Goal: Transaction & Acquisition: Obtain resource

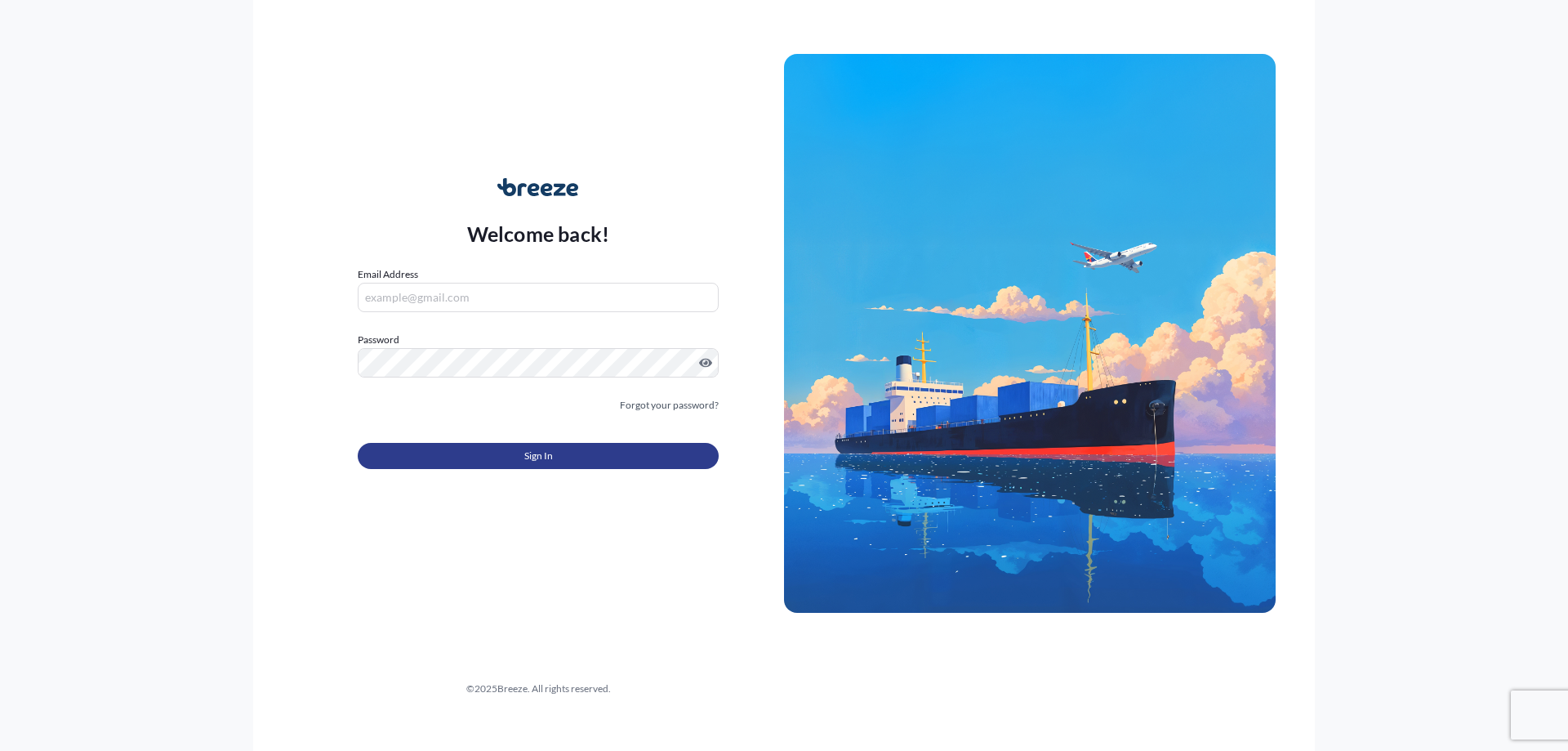
type input "[EMAIL_ADDRESS][DOMAIN_NAME]"
click at [500, 454] on button "Sign In" at bounding box center [537, 455] width 360 height 26
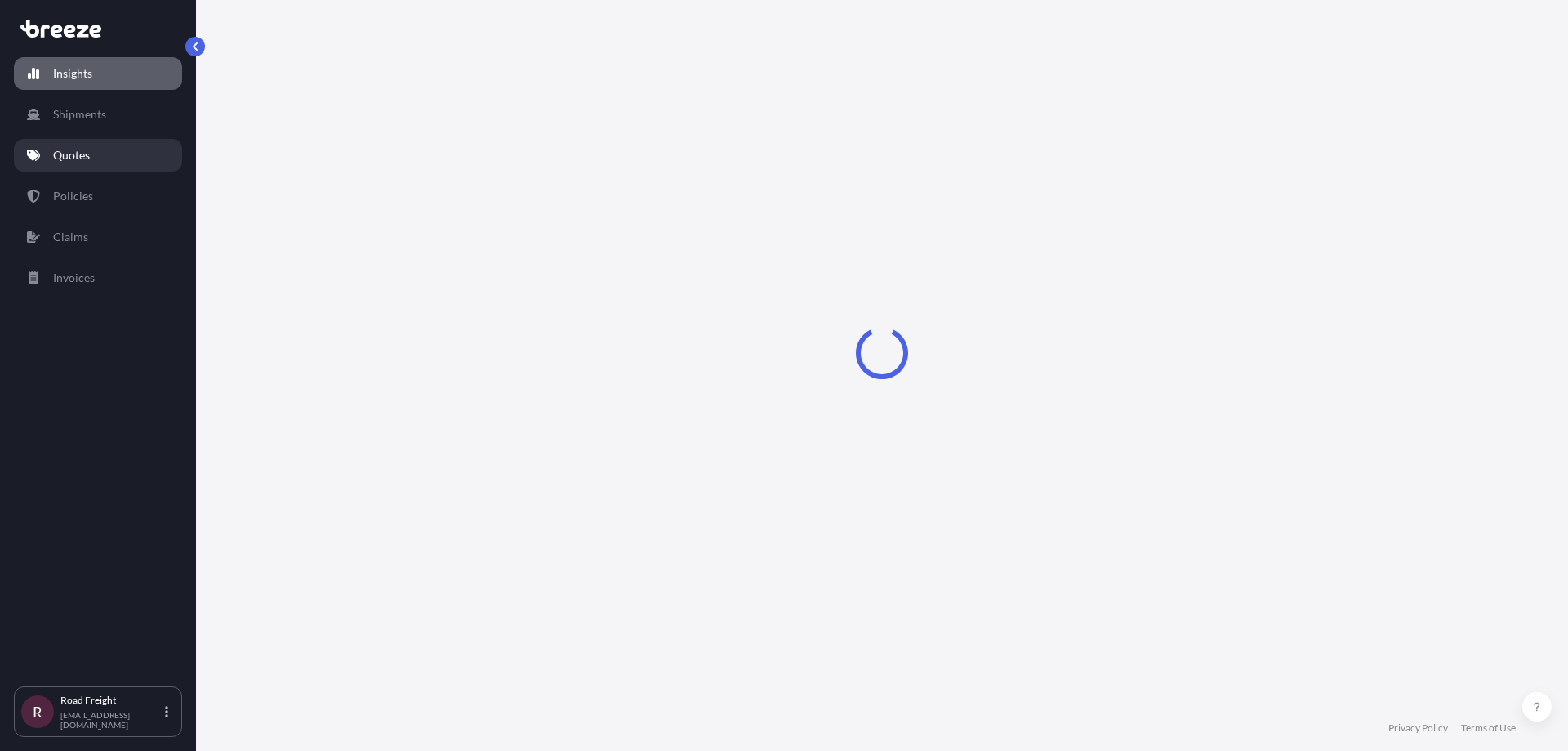
select select "2025"
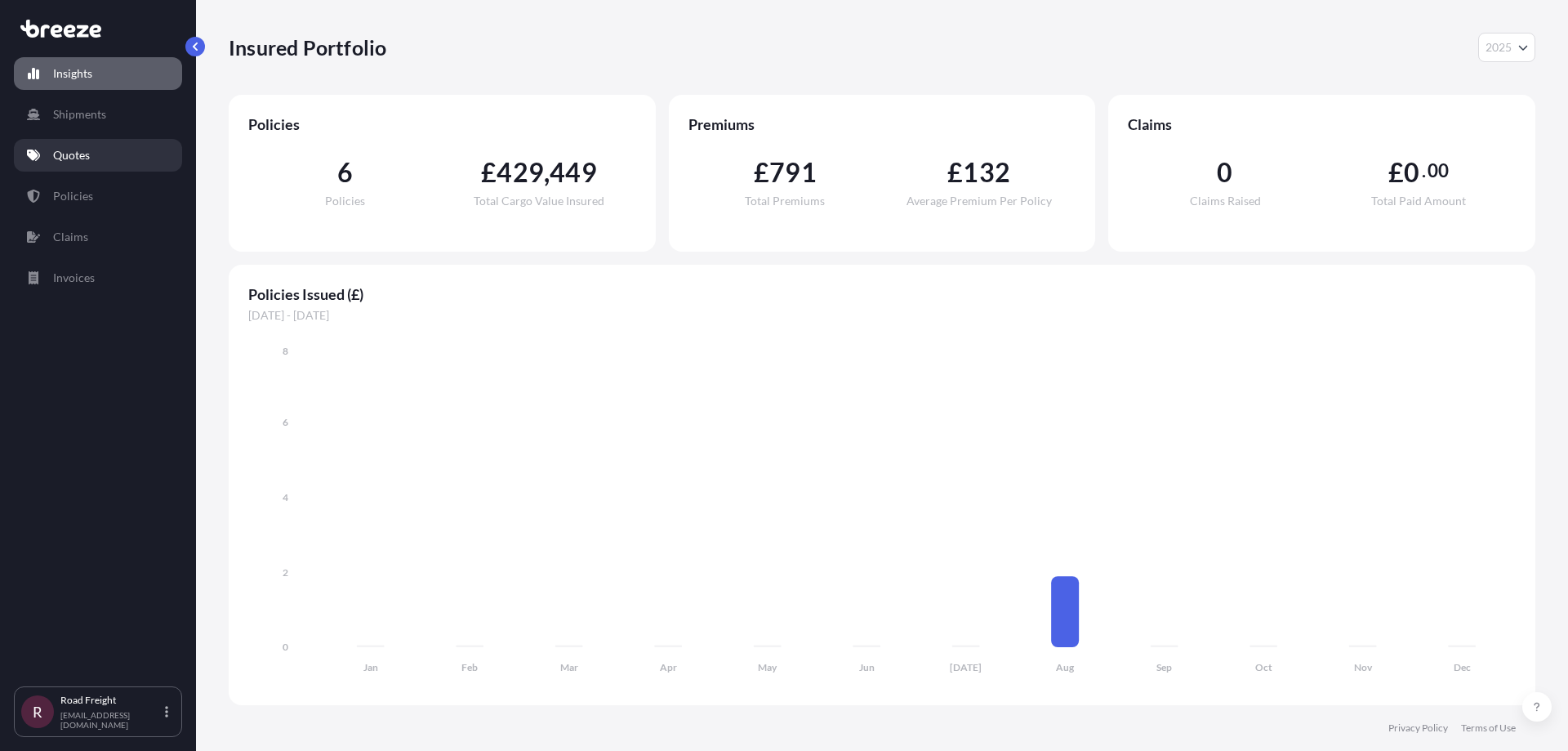
click at [103, 154] on link "Quotes" at bounding box center [98, 155] width 168 height 33
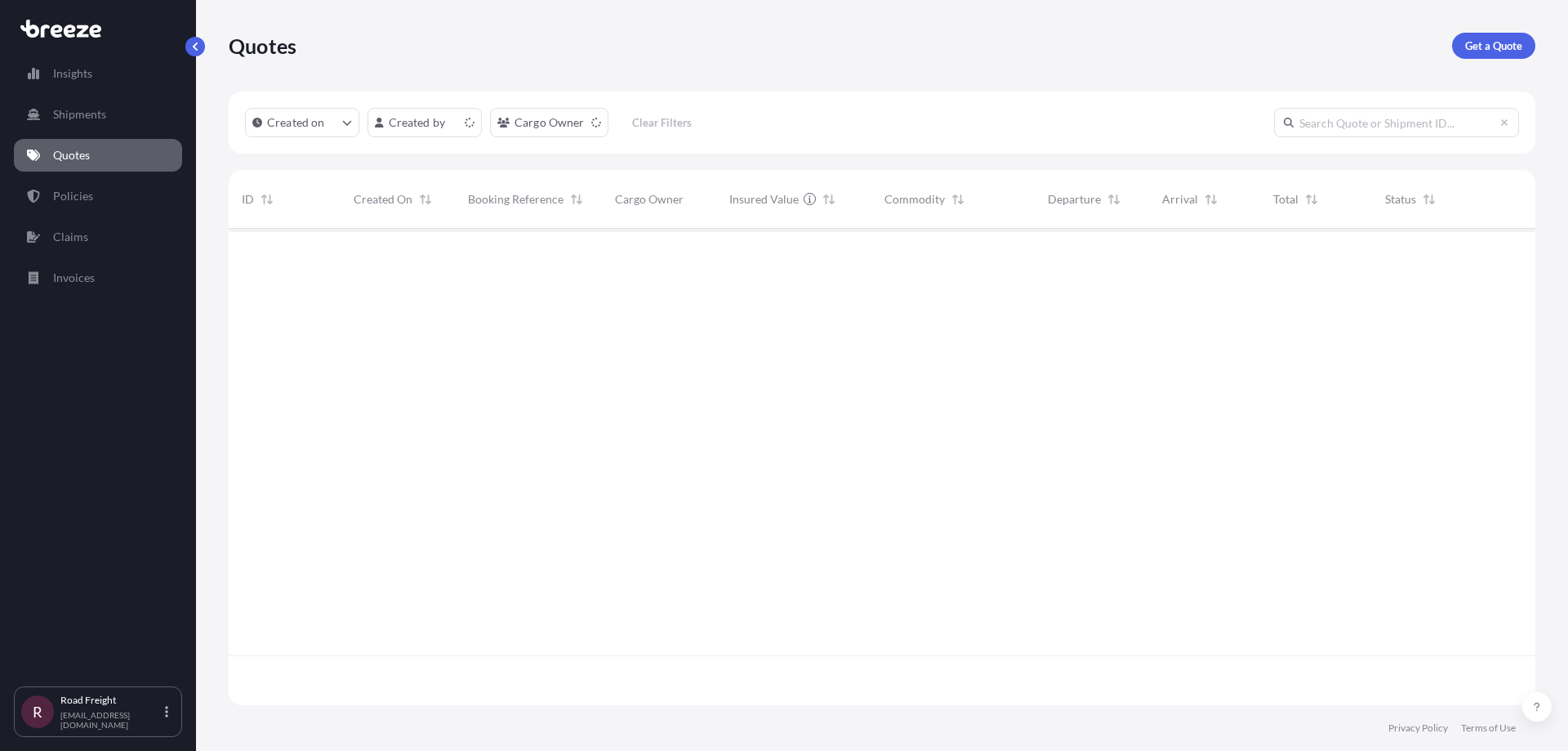
scroll to position [473, 1295]
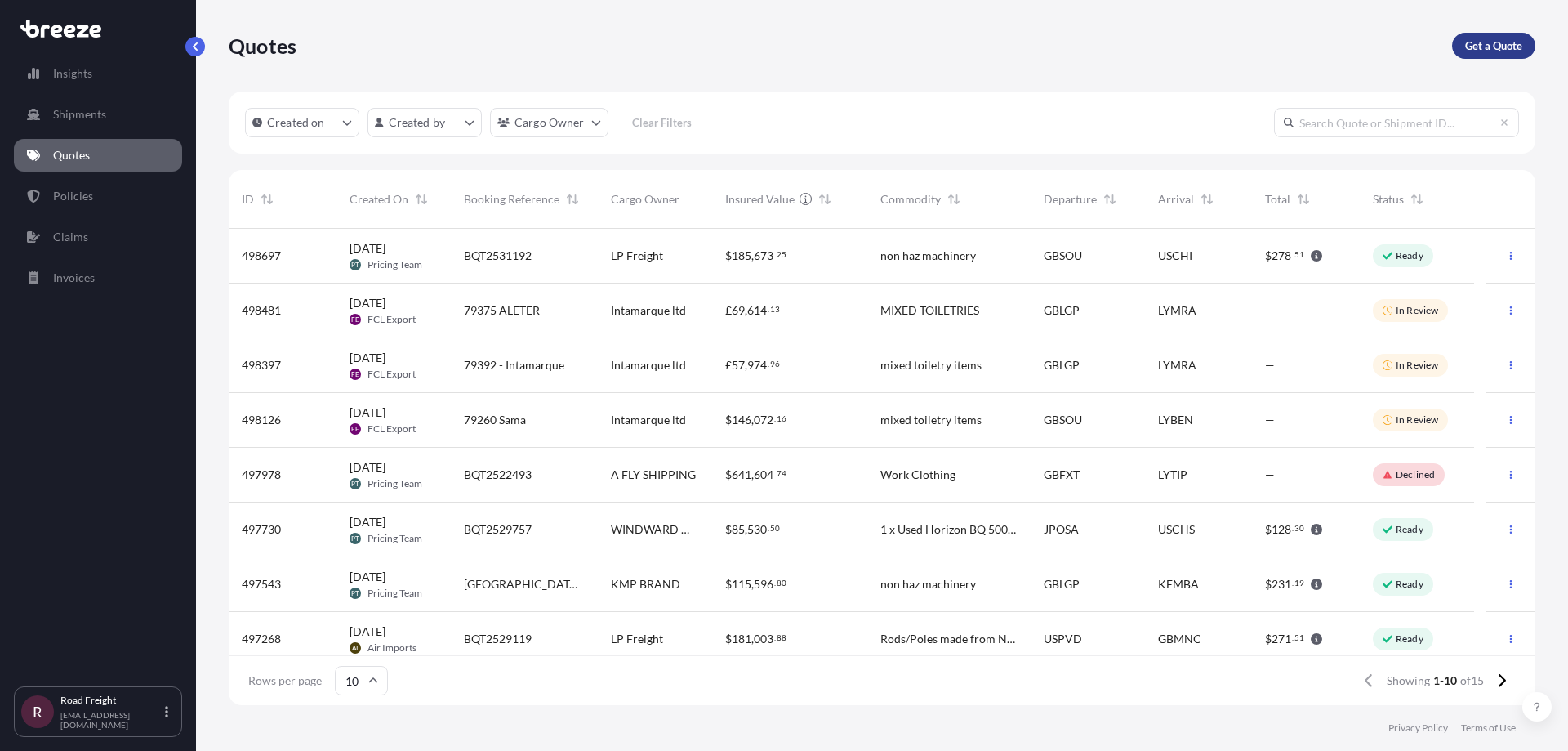
click at [1493, 39] on p "Get a Quote" at bounding box center [1493, 45] width 57 height 16
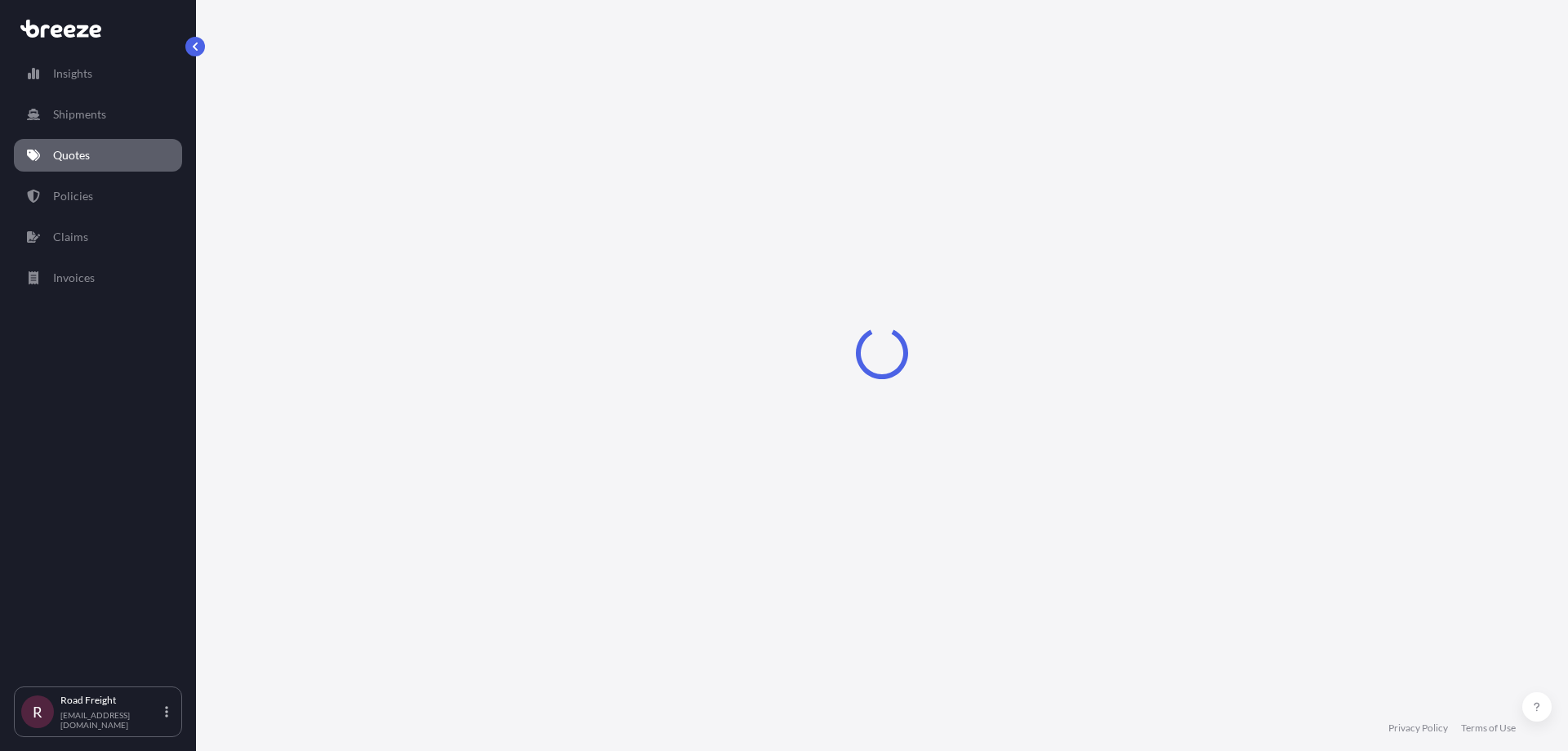
select select "Road"
select select "Sea"
select select "1"
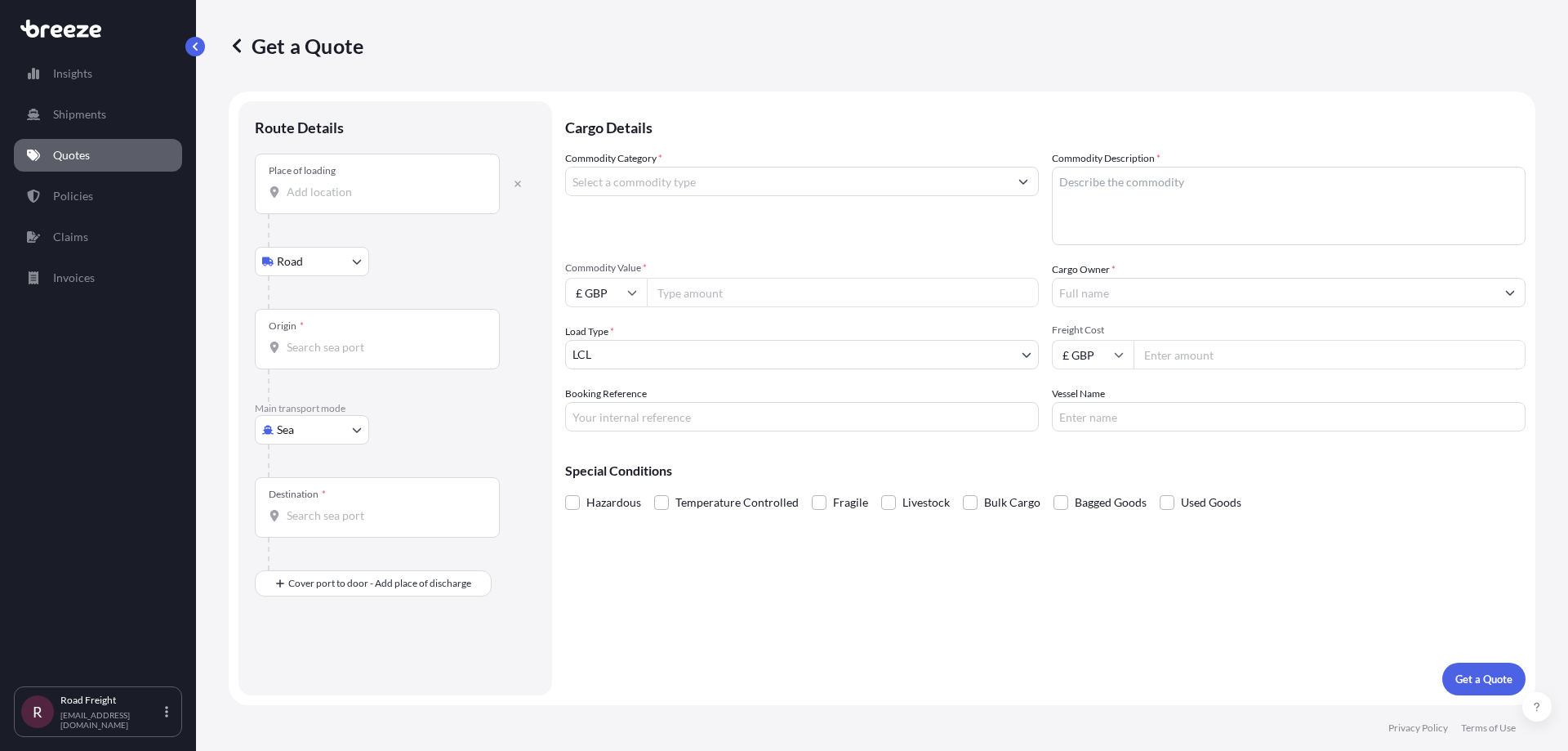
click at [458, 185] on input "Place of loading" at bounding box center [383, 191] width 193 height 16
click at [503, 185] on button "button" at bounding box center [518, 183] width 36 height 26
select select "Road"
click at [321, 193] on input "Place of loading" at bounding box center [383, 191] width 193 height 16
paste input "5581WJ Waalre"
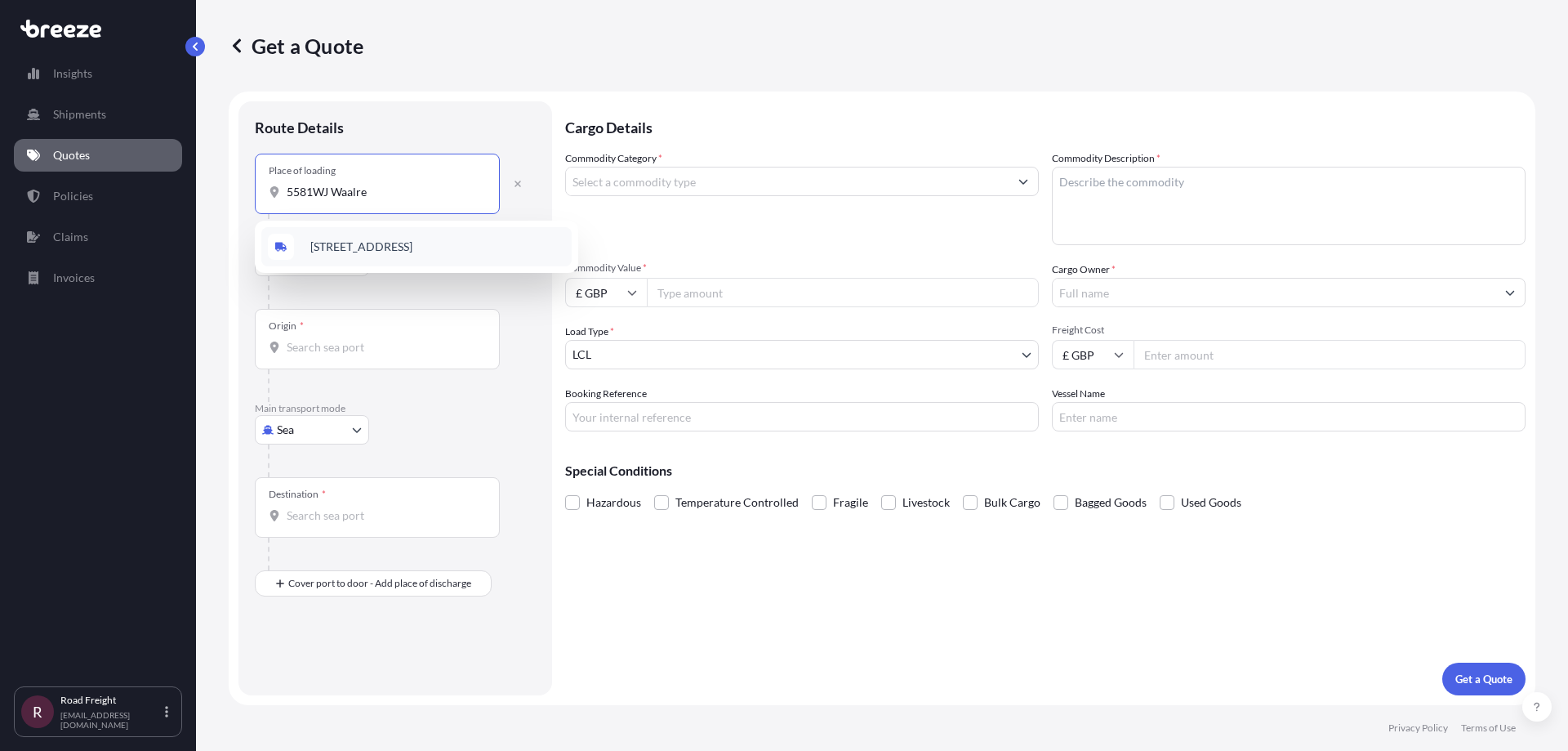
click at [386, 255] on div "[STREET_ADDRESS]" at bounding box center [416, 246] width 311 height 39
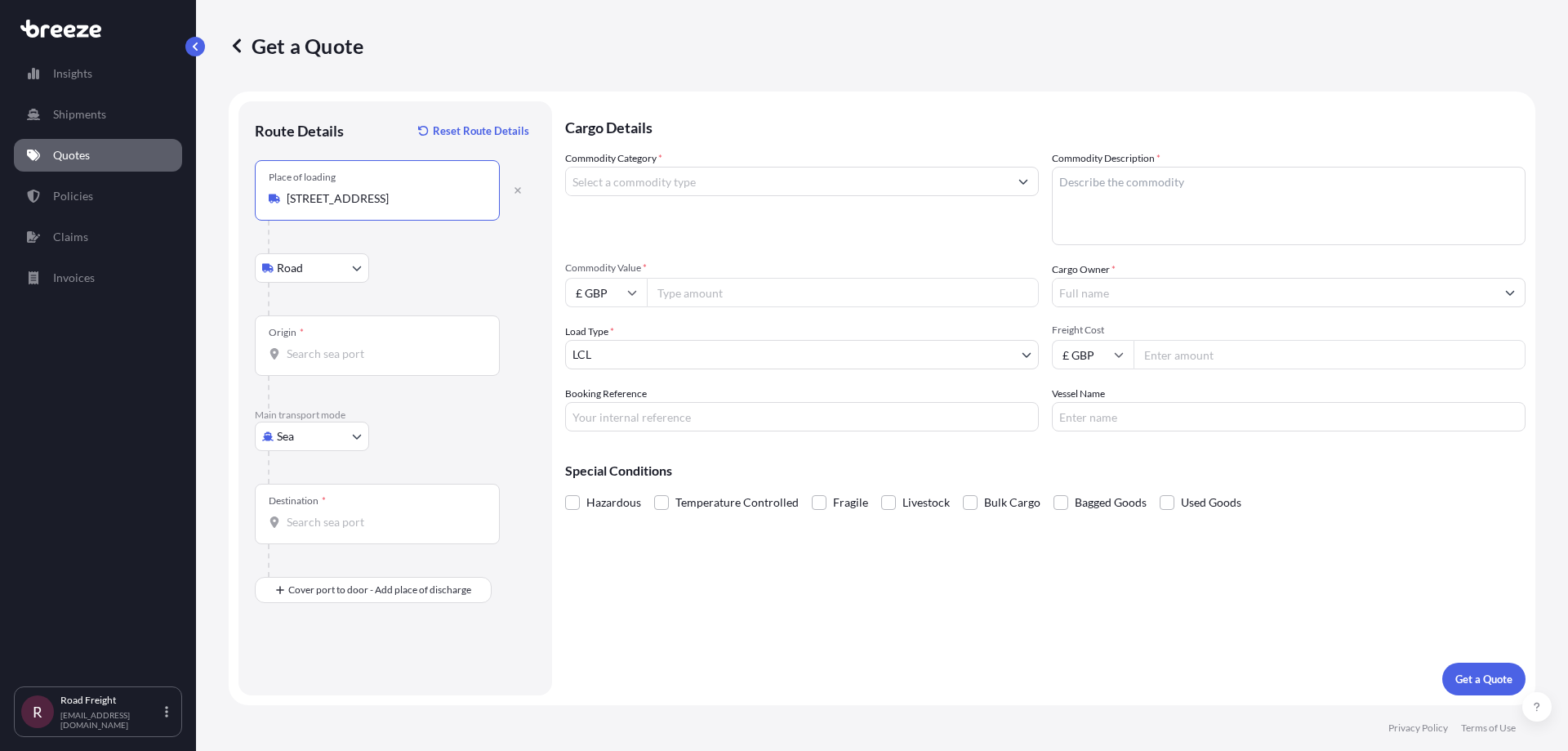
type input "[STREET_ADDRESS]"
click at [314, 359] on input "Origin *" at bounding box center [383, 353] width 193 height 16
click at [309, 473] on div at bounding box center [402, 467] width 268 height 33
click at [316, 423] on body "0 options available. 1 option available. 0 options available. Insights Shipment…" at bounding box center [784, 375] width 1568 height 751
click at [311, 537] on span "Road" at bounding box center [298, 537] width 26 height 16
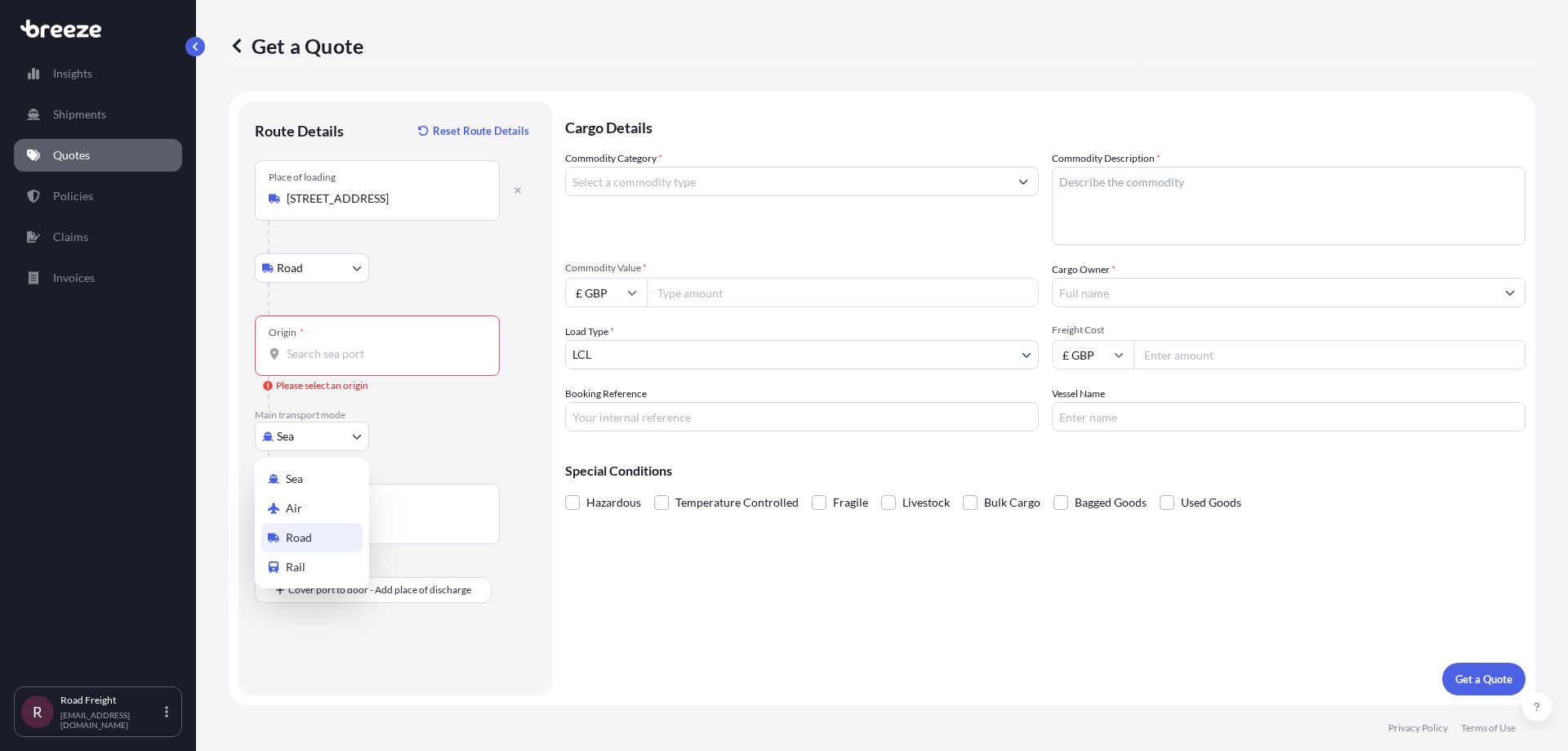
select select "Road"
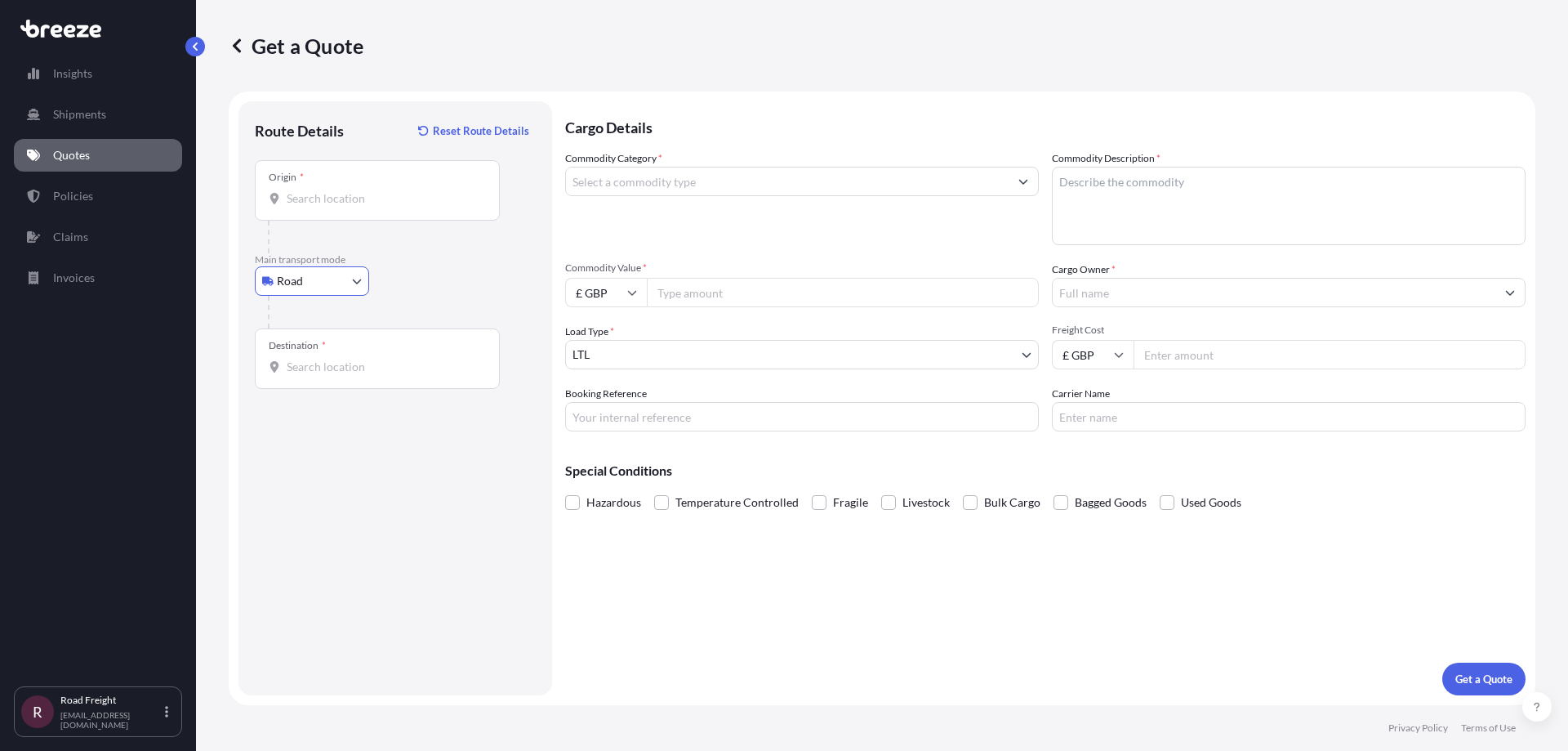
click at [356, 193] on input "Origin *" at bounding box center [383, 198] width 193 height 16
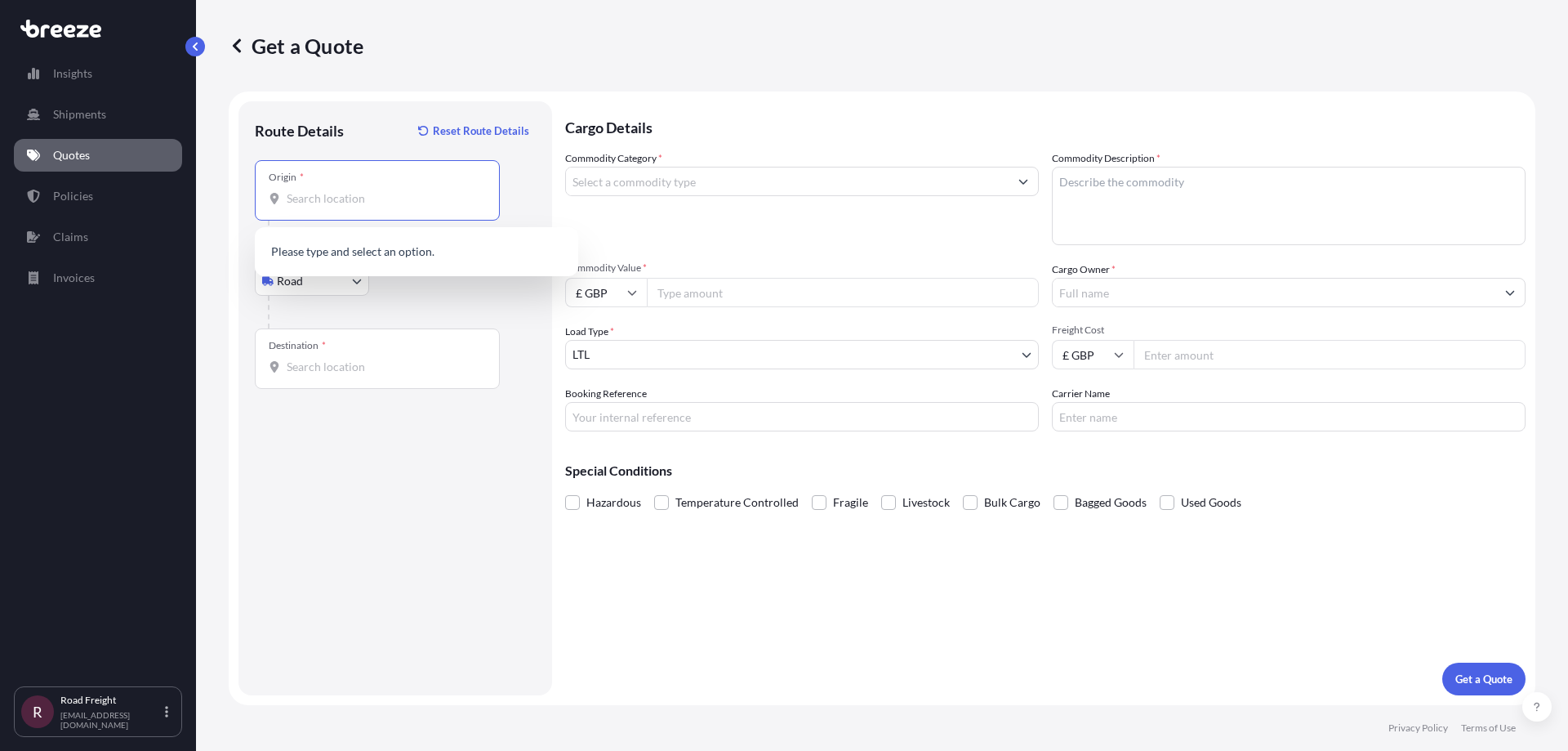
paste input "5581WJ Waalre"
click at [368, 254] on span "[STREET_ADDRESS]" at bounding box center [361, 253] width 102 height 16
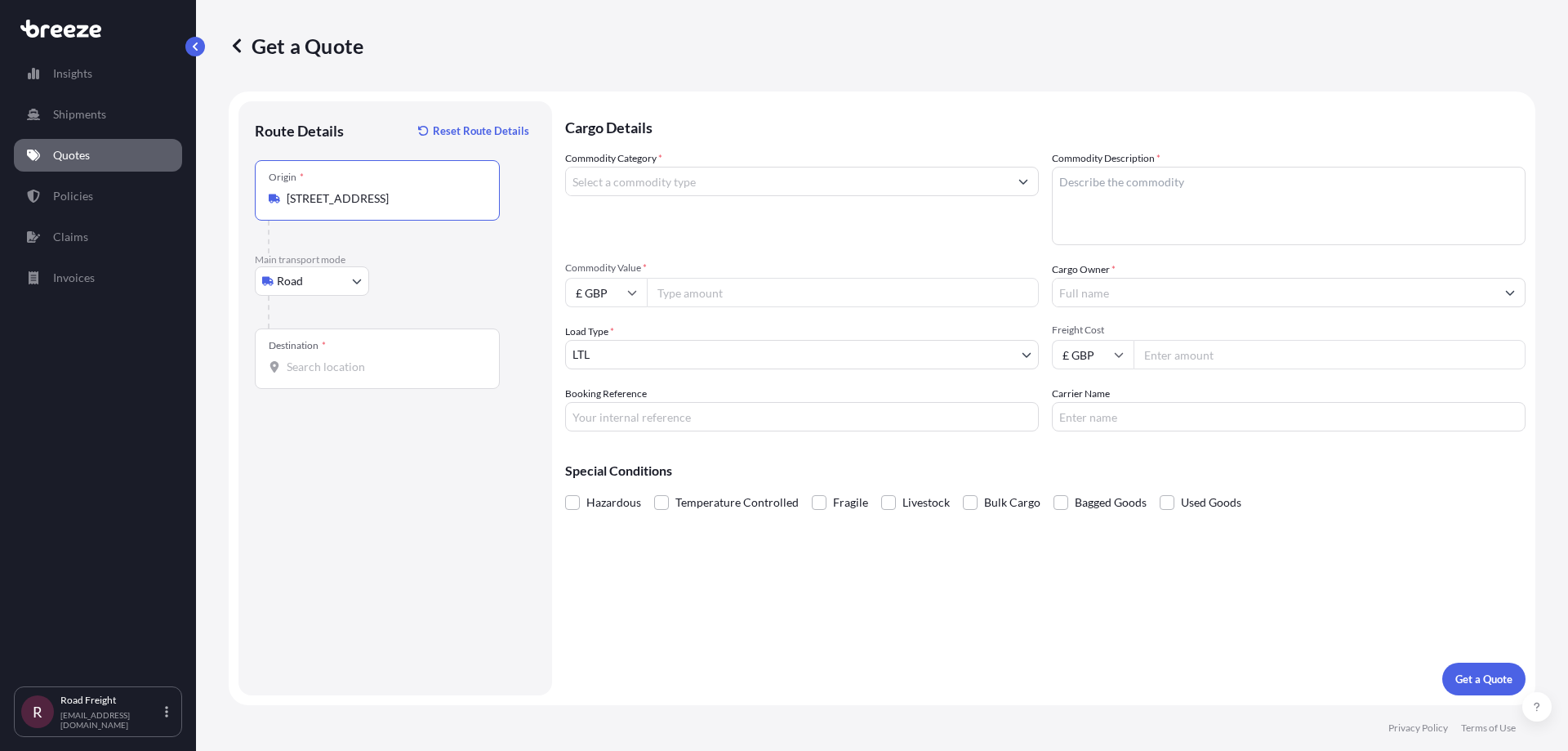
type input "[STREET_ADDRESS]"
click at [338, 384] on div "Destination *" at bounding box center [377, 358] width 245 height 60
click at [338, 375] on input "Destination *" at bounding box center [383, 366] width 193 height 16
type input "[STREET_ADDRESS]"
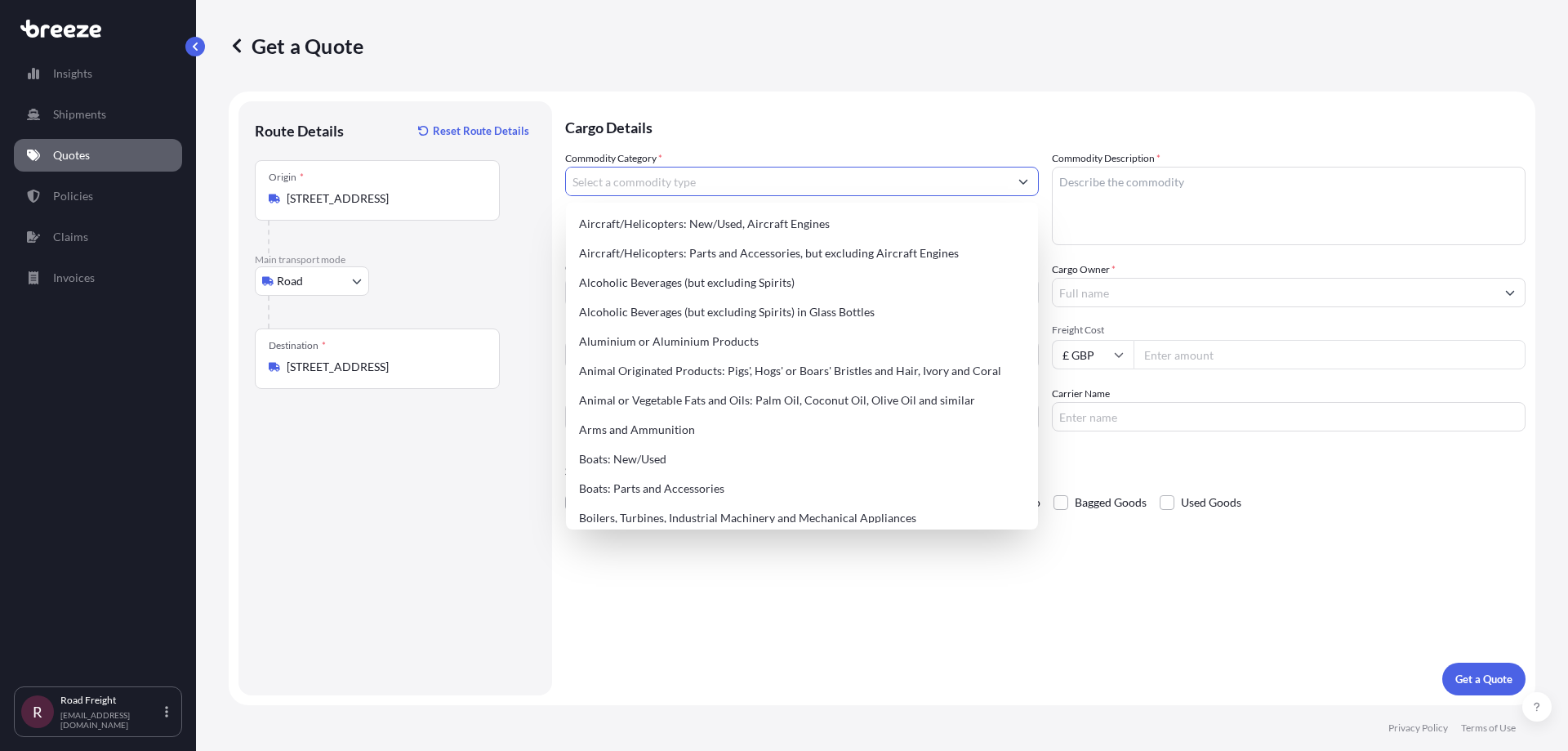
click at [751, 172] on input "Commodity Category *" at bounding box center [787, 181] width 443 height 30
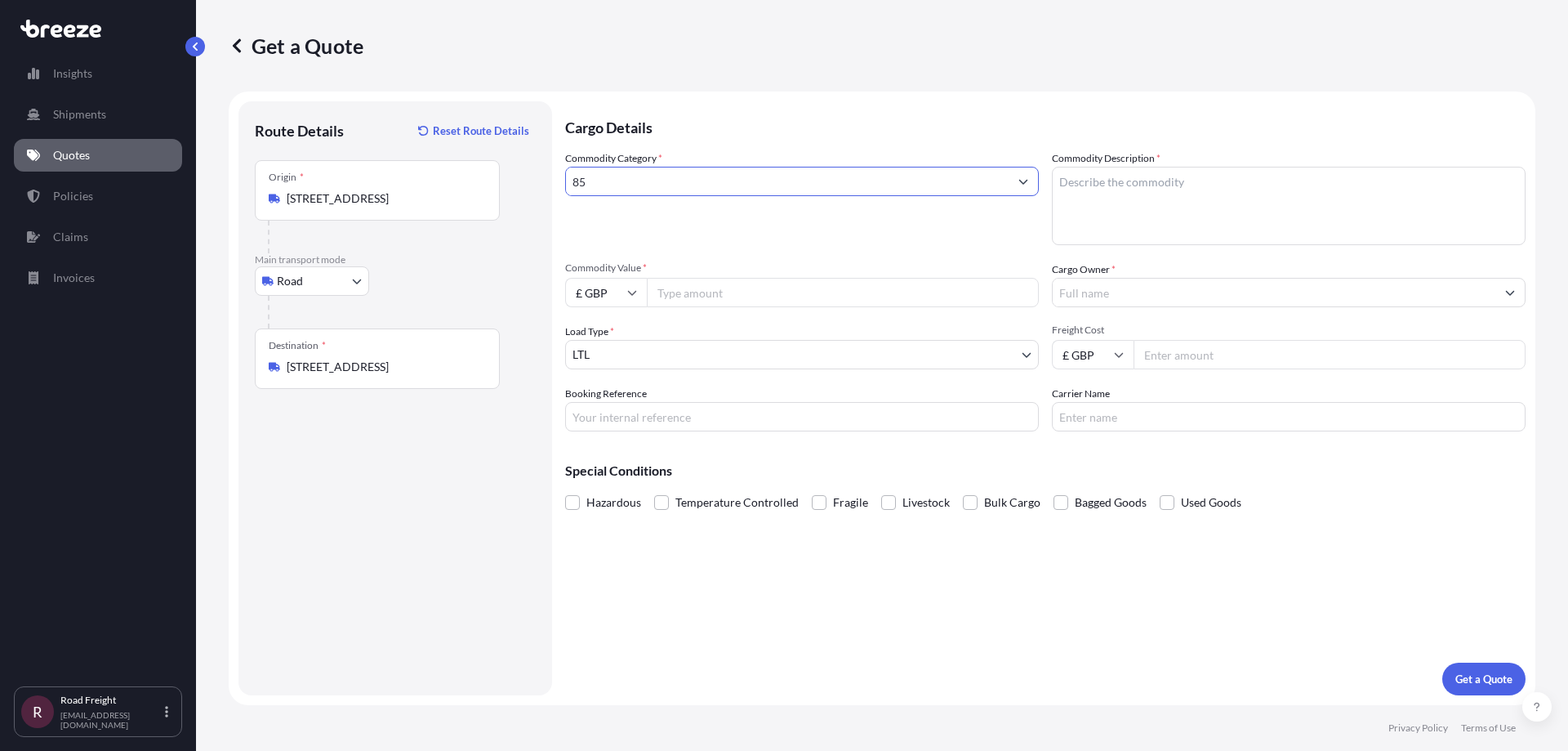
type input "8"
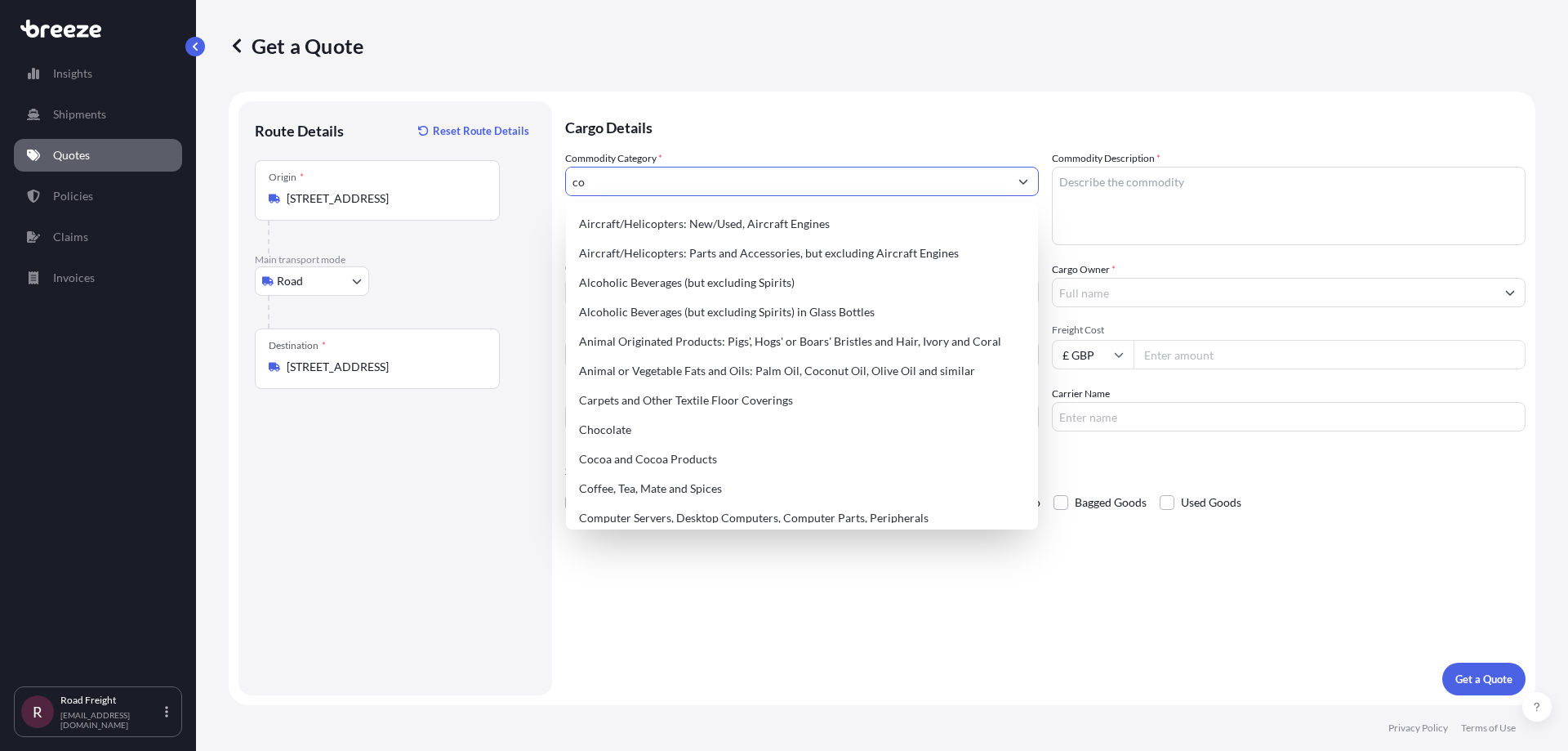
type input "c"
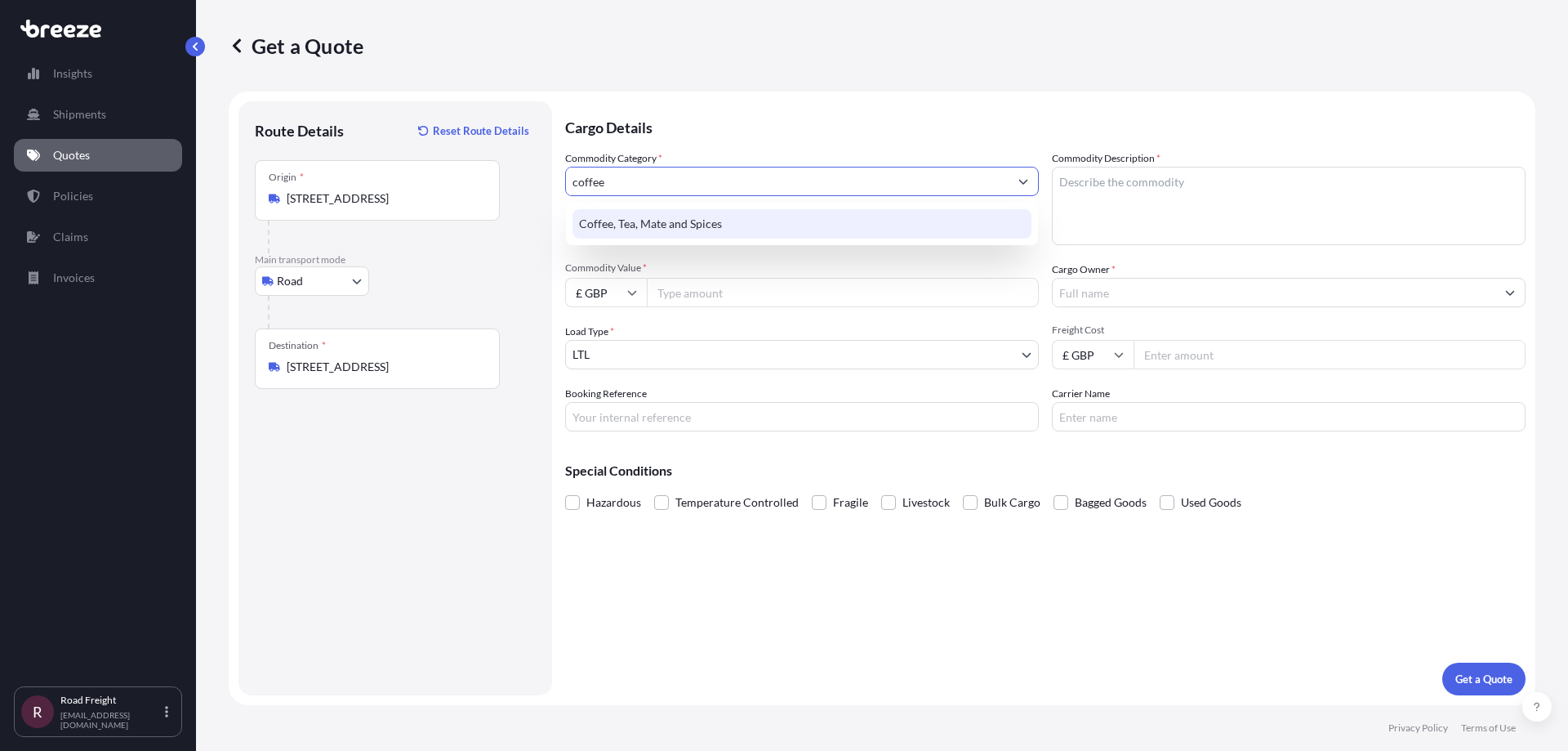
click at [675, 226] on div "Coffee, Tea, Mate and Spices" at bounding box center [802, 224] width 459 height 30
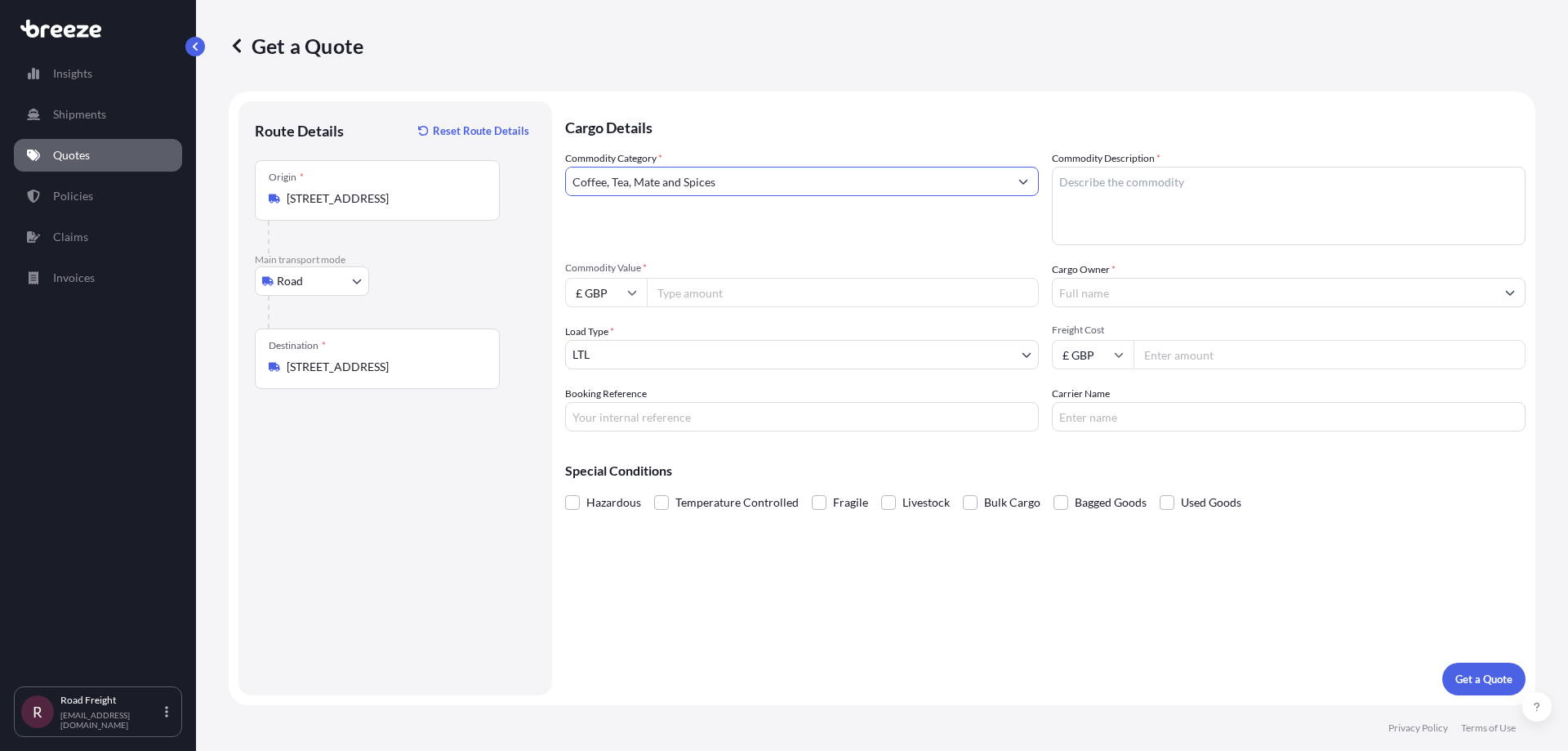
type input "Coffee, Tea, Mate and Spices"
click at [901, 126] on p "Cargo Details" at bounding box center [1045, 125] width 960 height 49
click at [1116, 188] on textarea "Commodity Description *" at bounding box center [1288, 206] width 473 height 78
type textarea "Coffee Machine"
click at [612, 288] on input "£ GBP" at bounding box center [605, 292] width 81 height 30
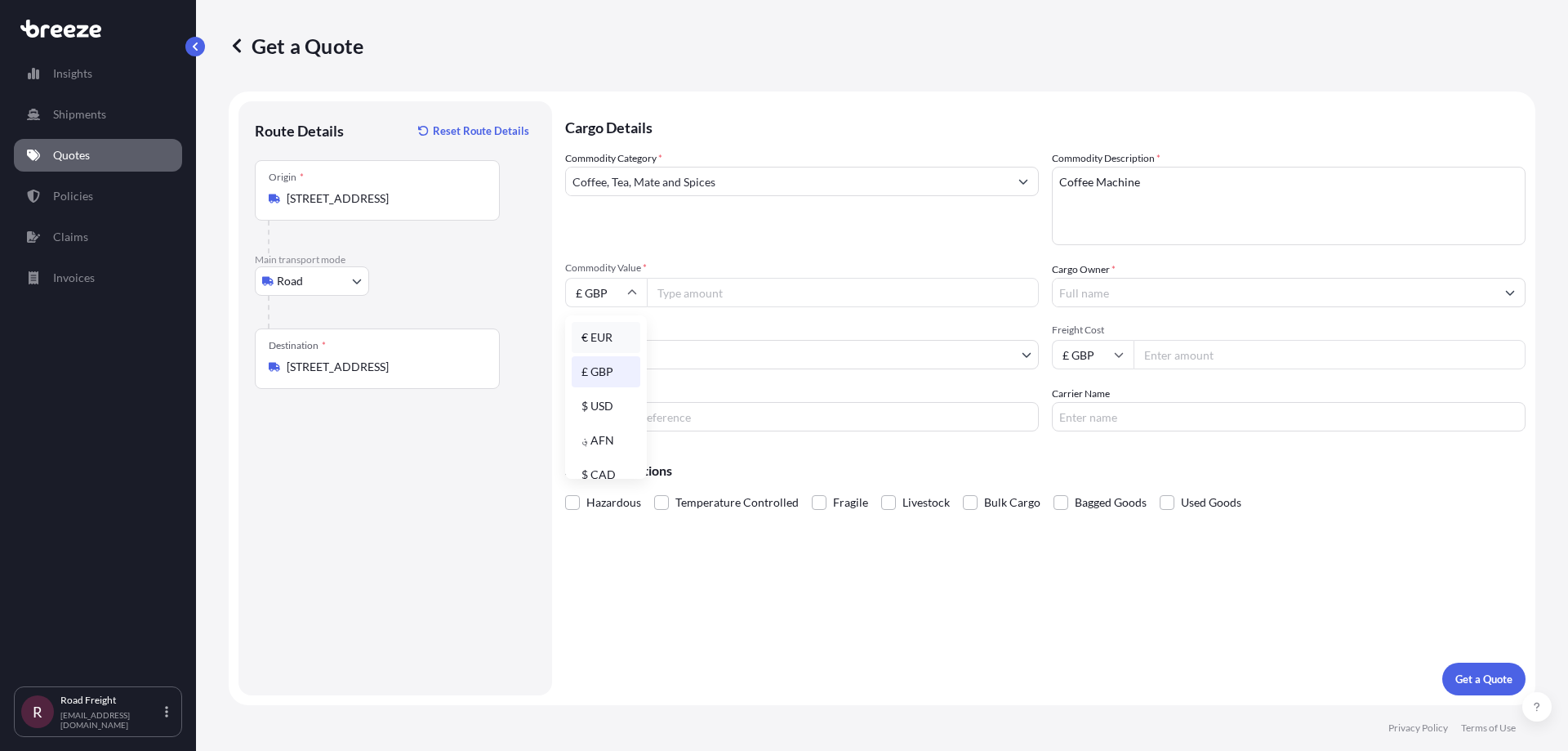
click at [603, 327] on div "€ EUR" at bounding box center [606, 337] width 69 height 31
type input "€ EUR"
click at [706, 291] on input "Commodity Value *" at bounding box center [842, 292] width 392 height 30
type input "12178.60"
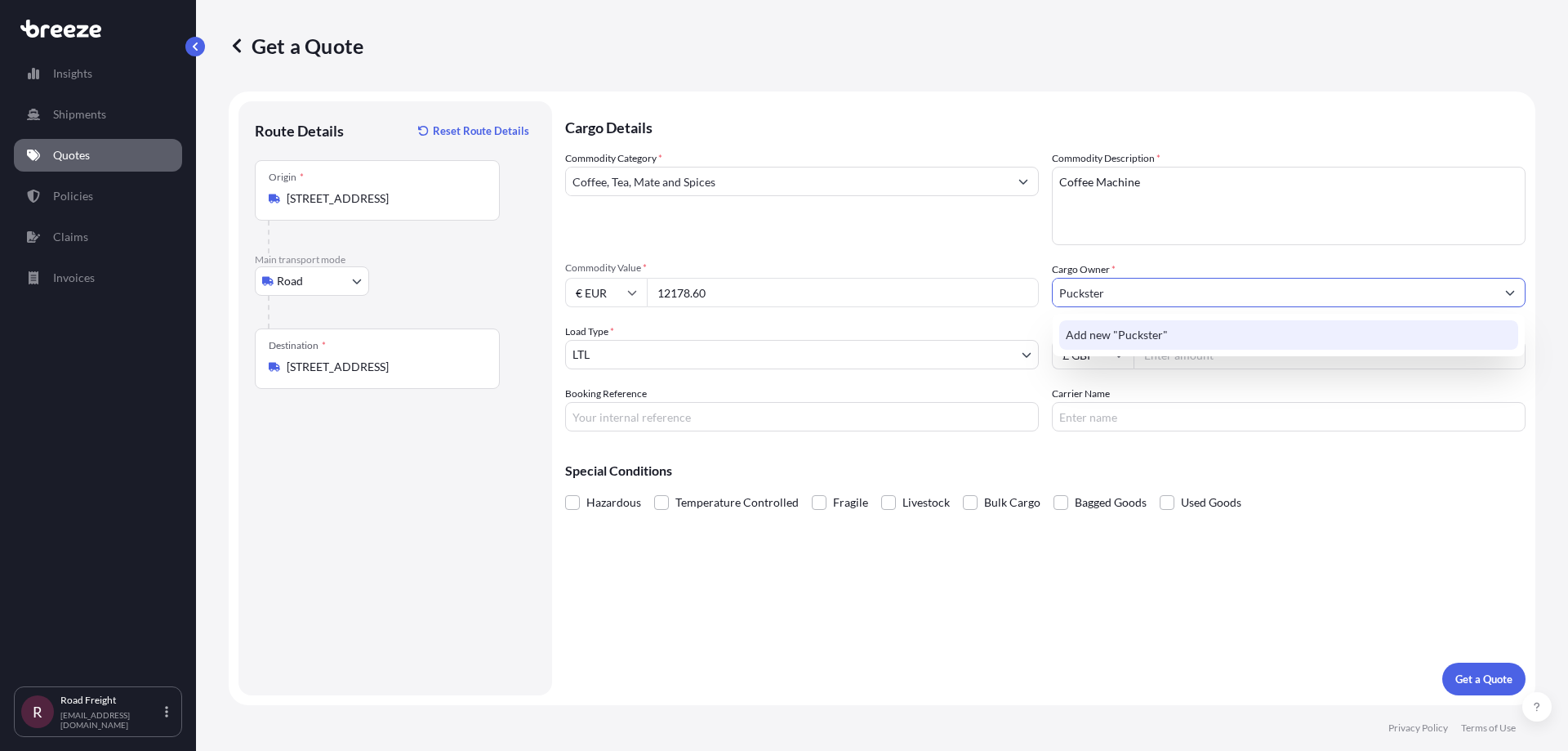
click at [1114, 331] on span "Add new "Puckster"" at bounding box center [1116, 335] width 102 height 16
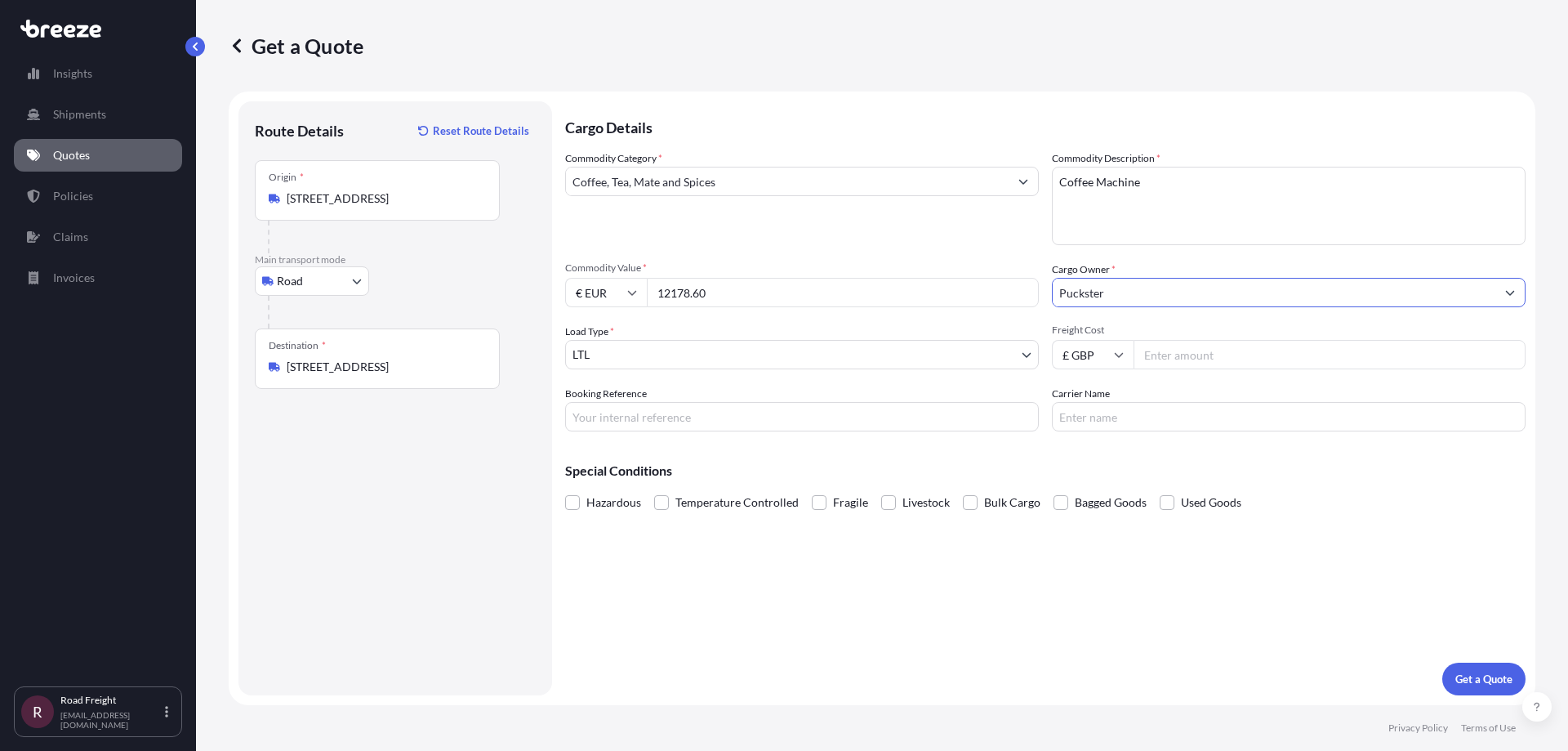
type input "Puckster"
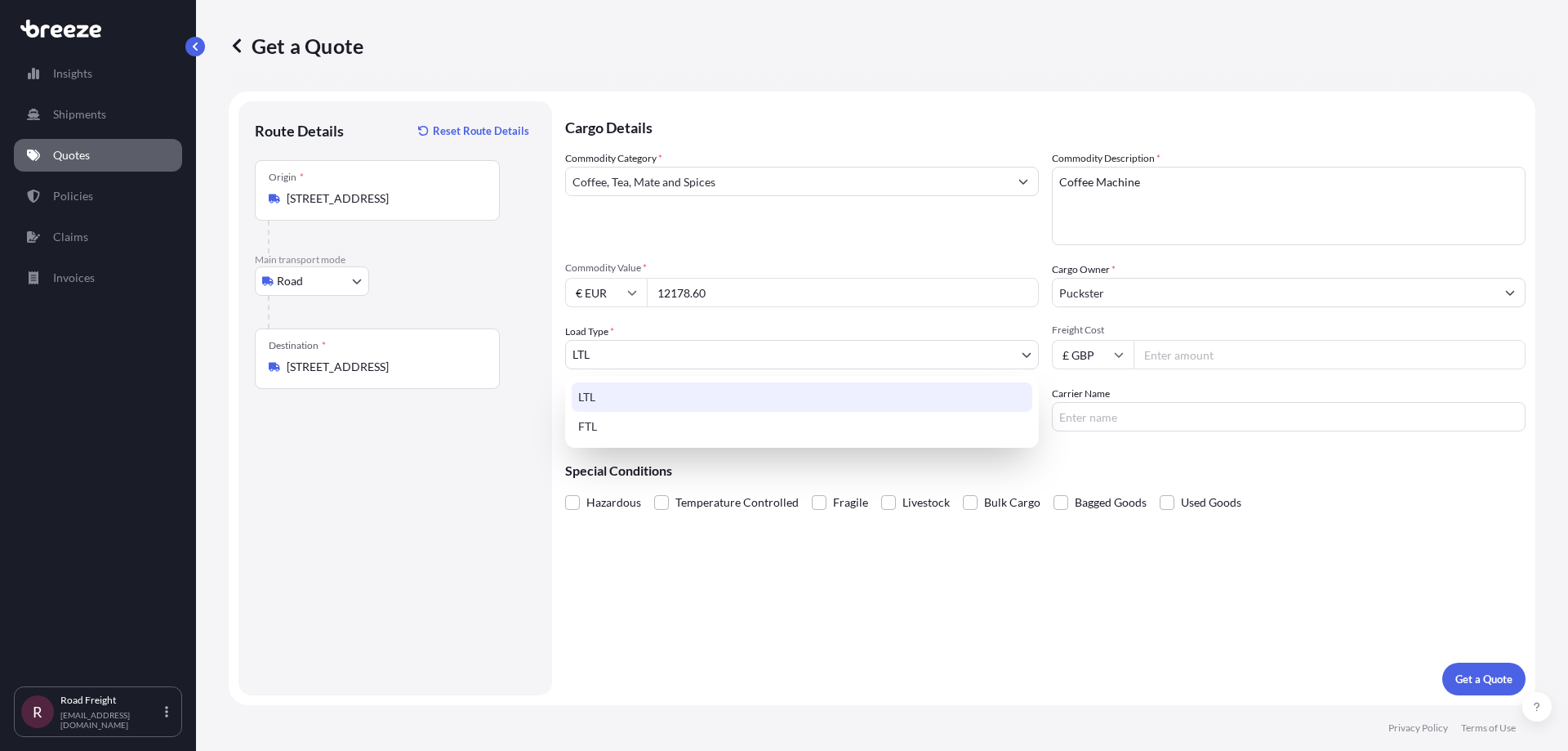
click at [687, 344] on body "0 options available. 1 option available. 0 options available. 1 option availabl…" at bounding box center [784, 375] width 1568 height 751
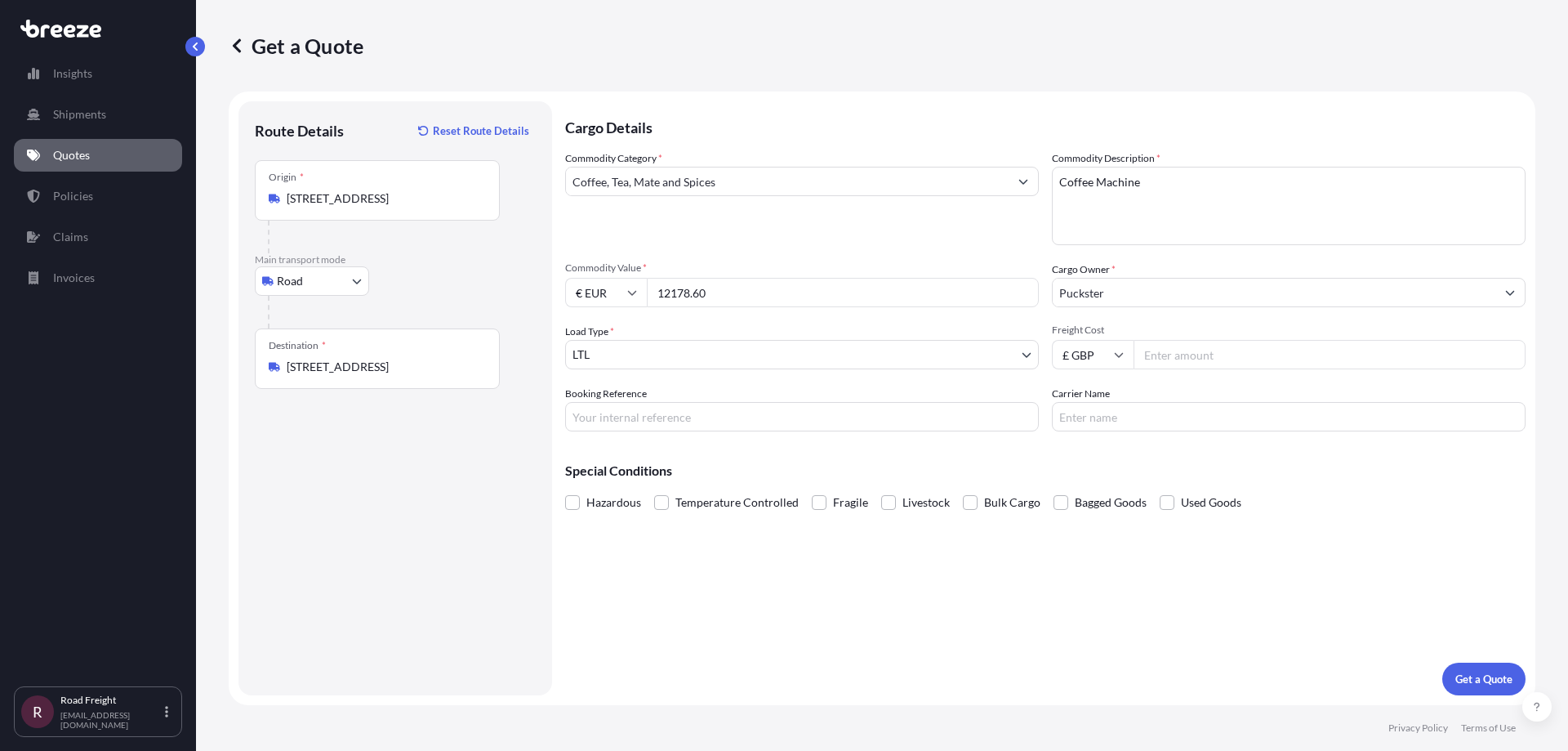
click at [1170, 358] on input "Freight Cost" at bounding box center [1329, 354] width 392 height 30
click at [1208, 348] on input "Freight Cost" at bounding box center [1329, 354] width 392 height 30
type input "320"
paste input "BQT2531522"
type input "BQT2531522-AP"
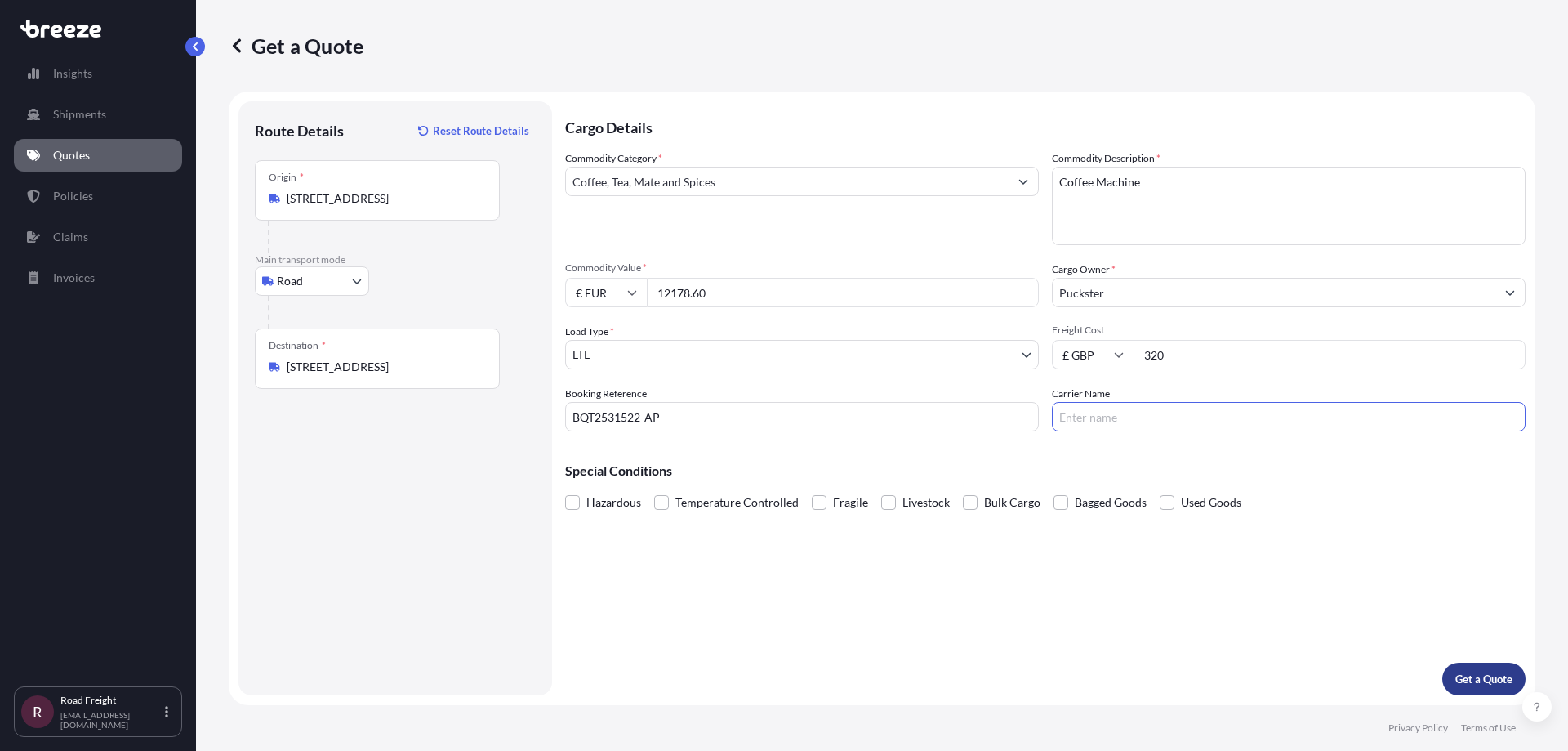
click at [1505, 676] on p "Get a Quote" at bounding box center [1484, 678] width 57 height 16
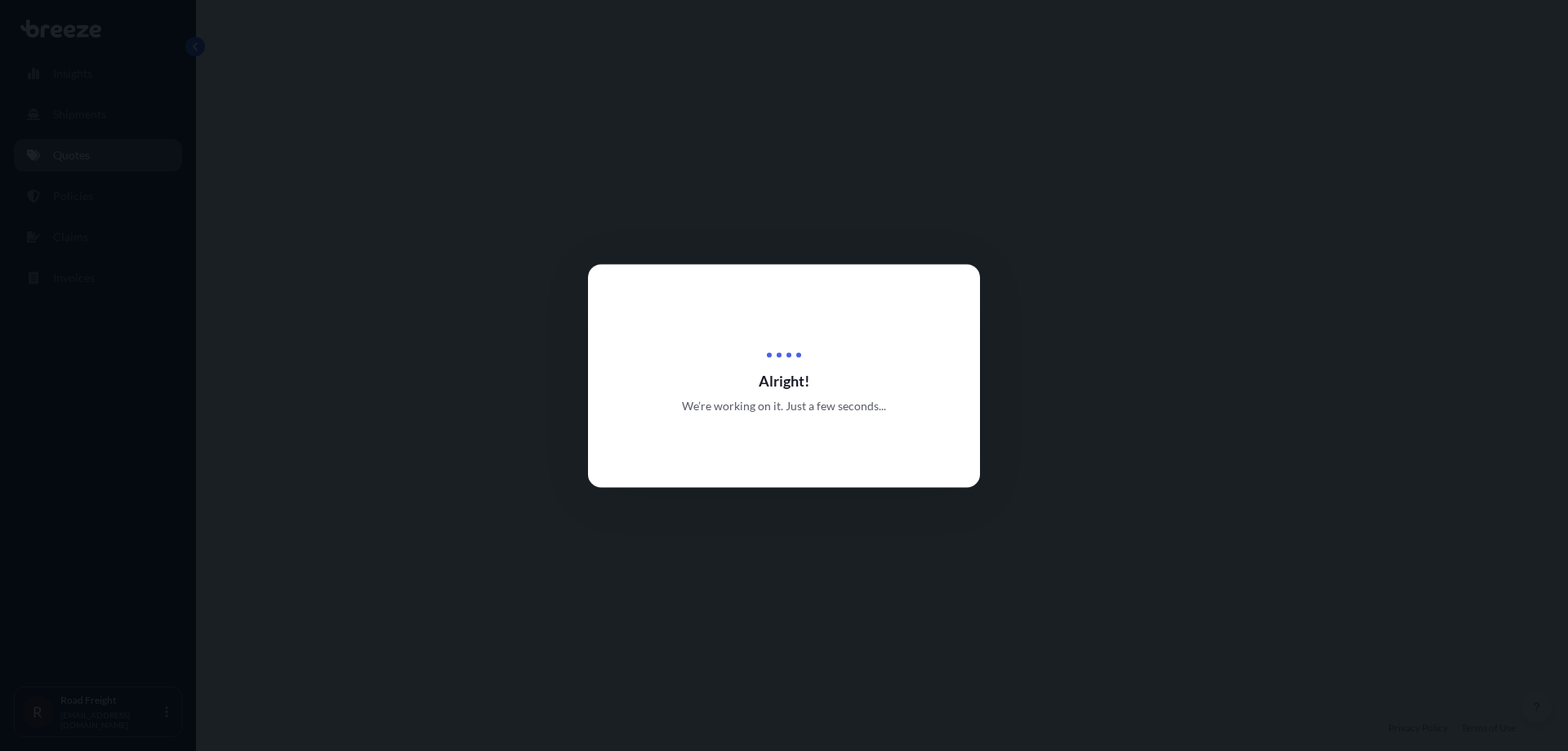
select select "Road"
select select "1"
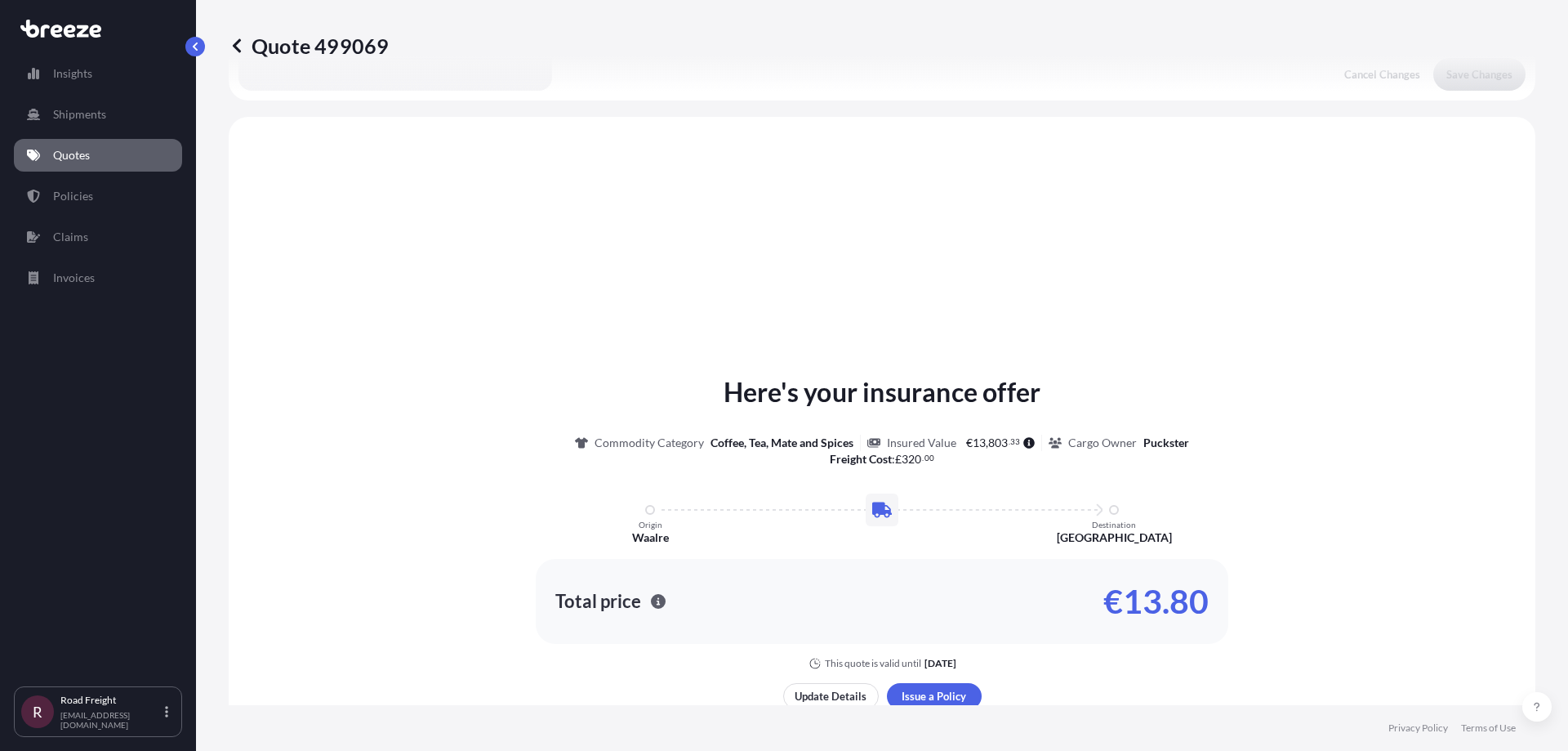
scroll to position [492, 0]
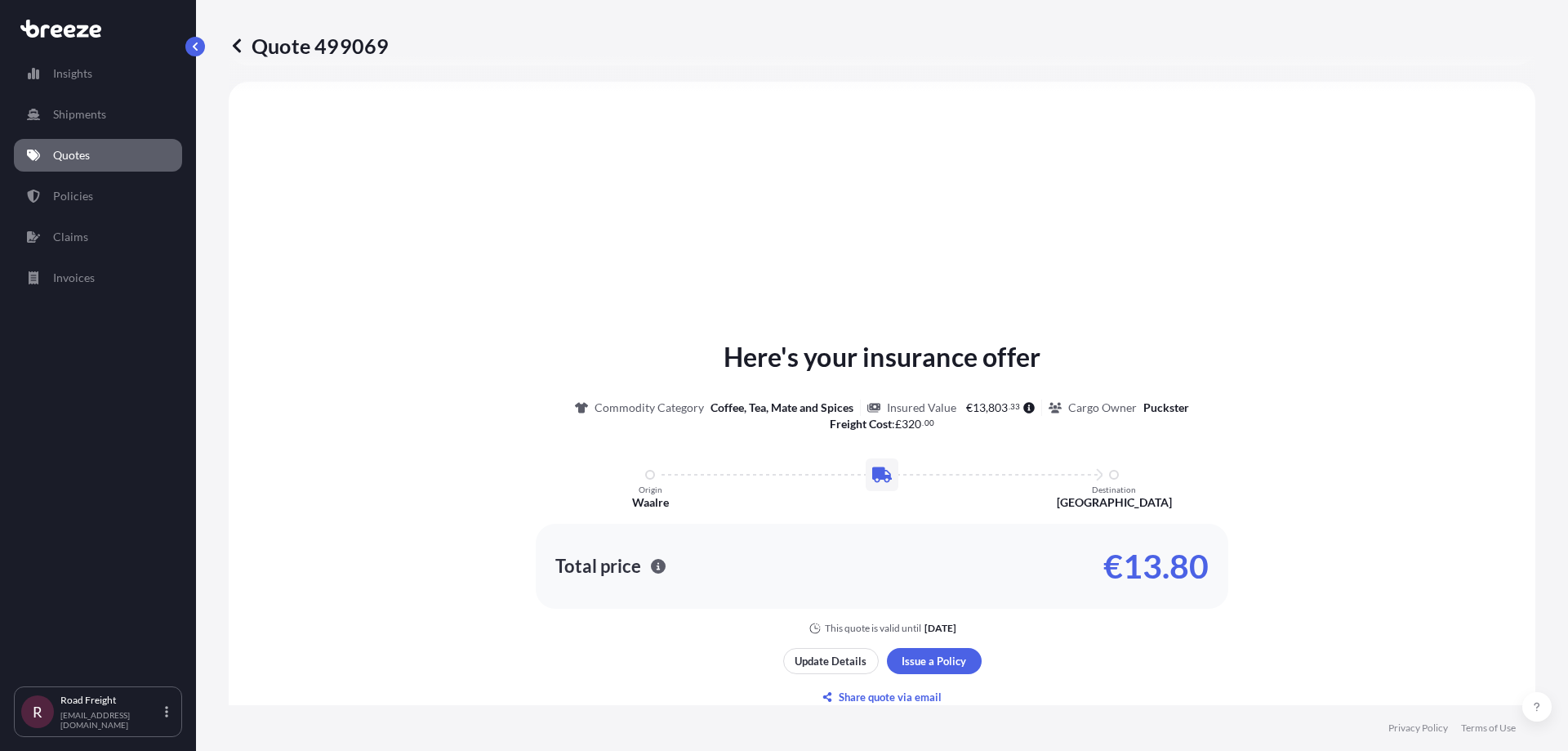
click at [1308, 474] on div "Here's your insurance offer Commodity Category Coffee, Tea, Mate and Spices Ins…" at bounding box center [882, 486] width 1261 height 298
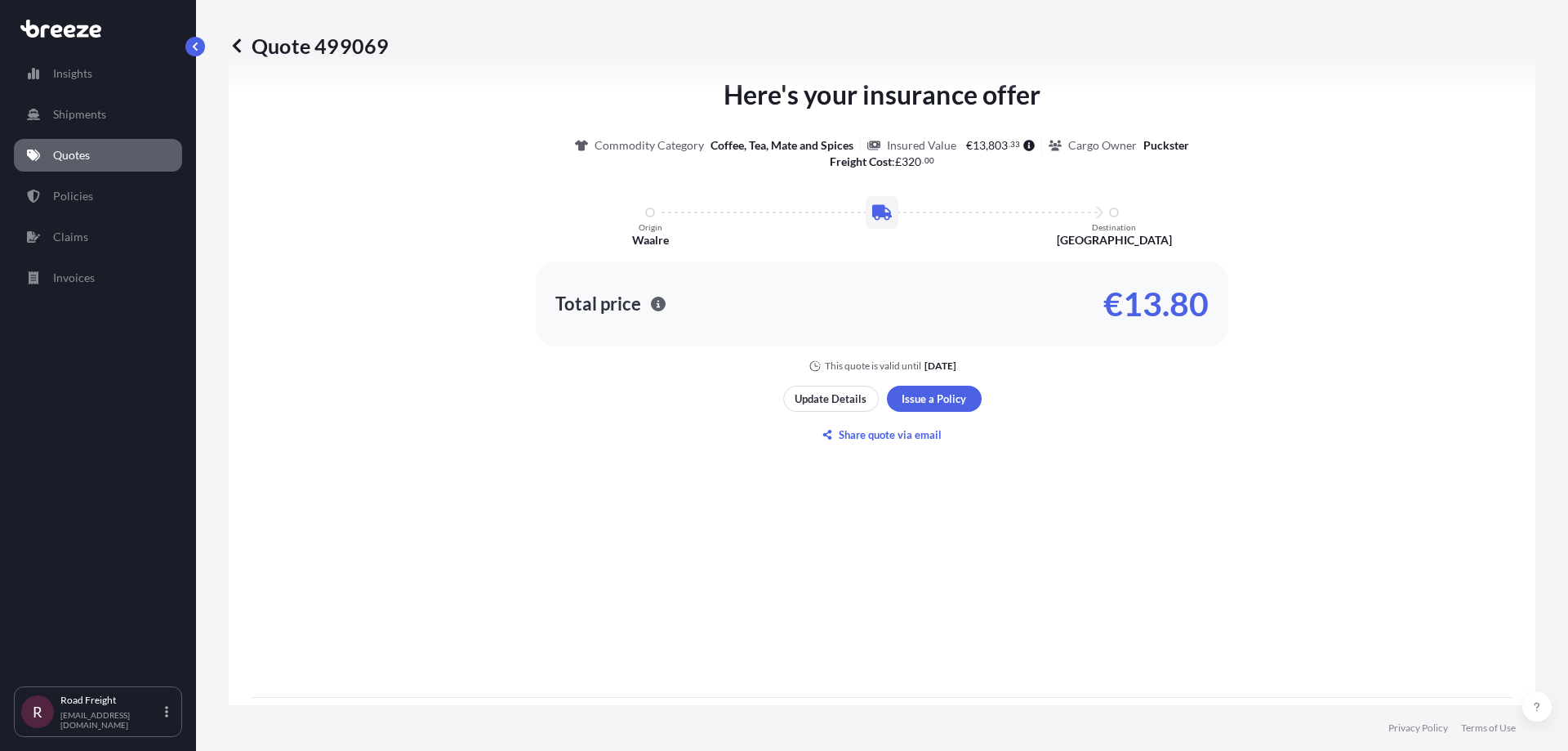
scroll to position [763, 0]
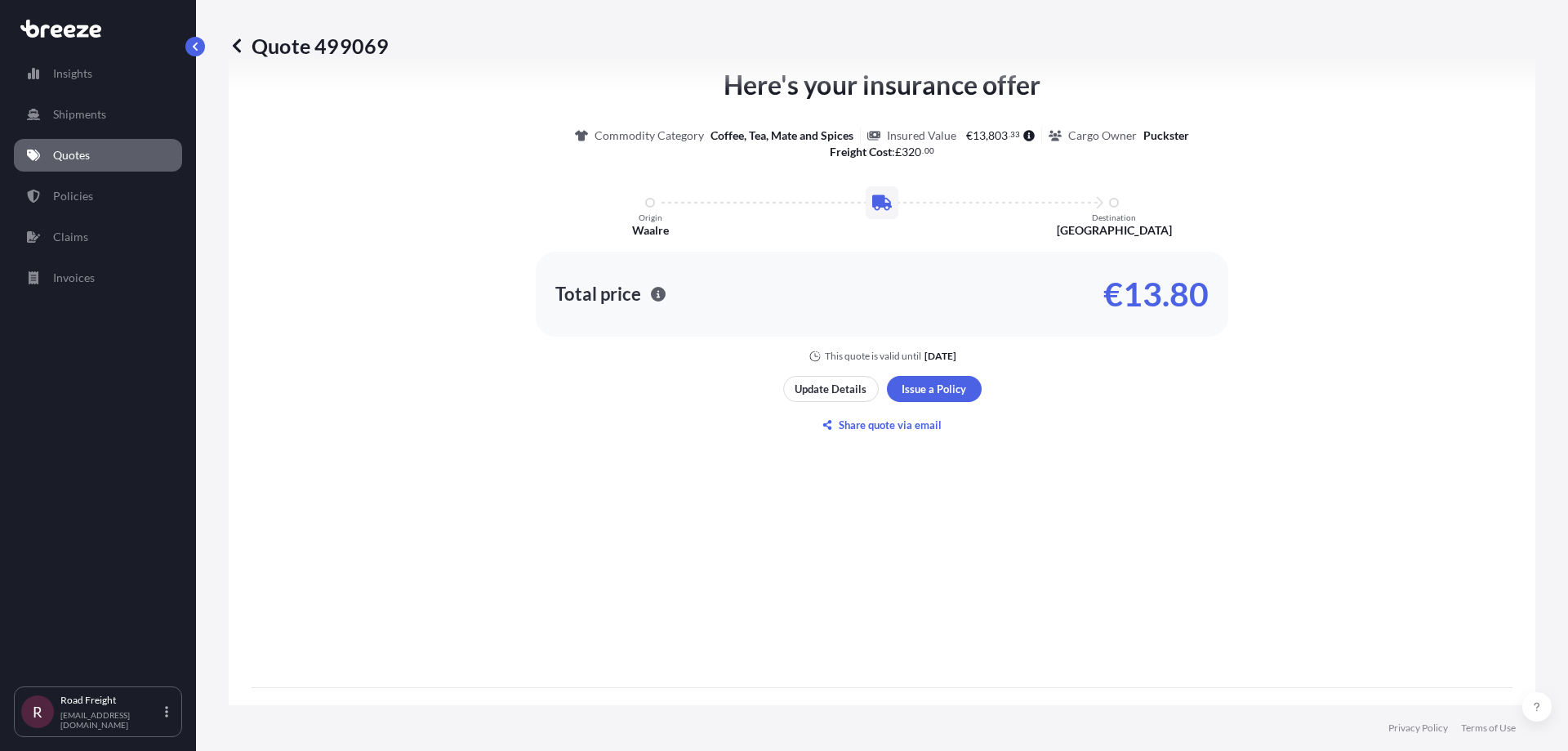
click at [1083, 369] on div "Here's your insurance offer Commodity Category Coffee, Tea, Mate and Spices Ins…" at bounding box center [882, 252] width 1261 height 838
